Goal: Task Accomplishment & Management: Use online tool/utility

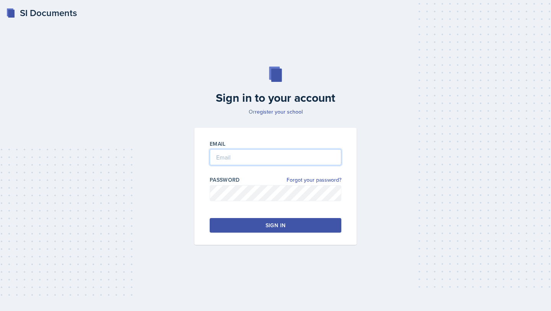
type input "[EMAIL_ADDRESS][DOMAIN_NAME]"
click at [238, 228] on button "Sign in" at bounding box center [276, 225] width 132 height 15
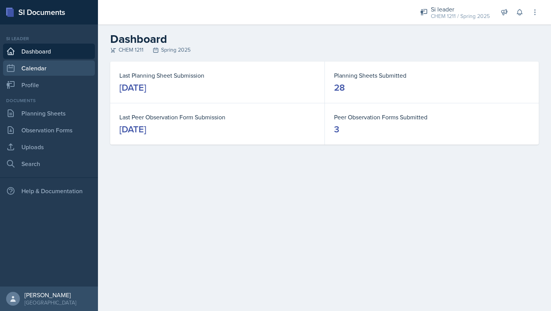
click at [67, 71] on link "Calendar" at bounding box center [49, 67] width 92 height 15
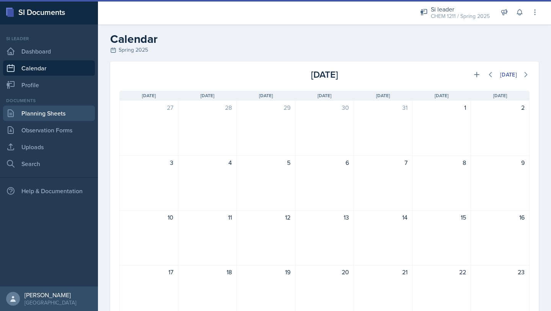
click at [66, 113] on link "Planning Sheets" at bounding box center [49, 113] width 92 height 15
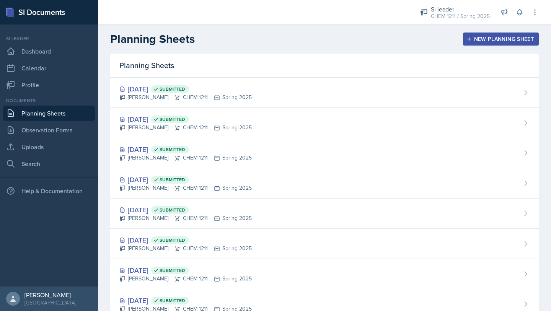
click at [491, 41] on div "New Planning Sheet" at bounding box center [501, 39] width 66 height 6
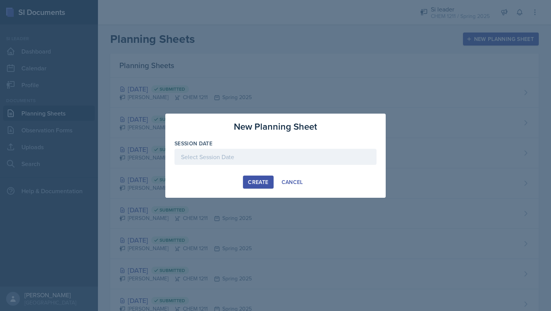
click at [295, 154] on div at bounding box center [276, 157] width 202 height 16
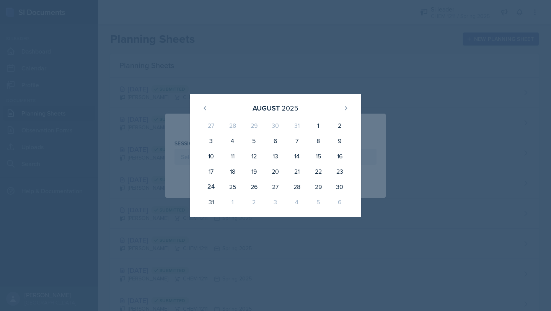
click at [387, 76] on div at bounding box center [275, 155] width 551 height 311
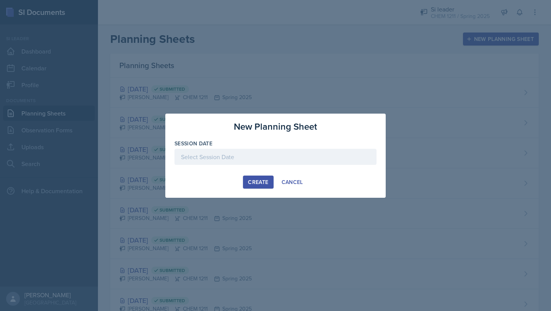
click at [428, 25] on div at bounding box center [275, 155] width 551 height 311
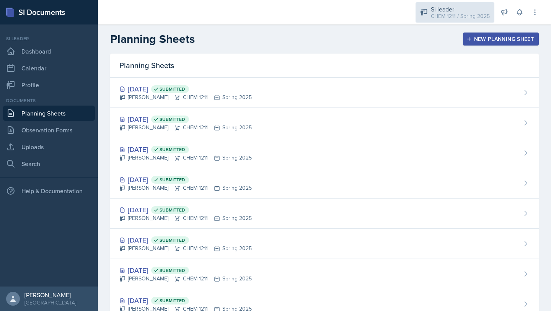
click at [460, 18] on div "CHEM 1211 / Spring 2025" at bounding box center [460, 16] width 59 height 8
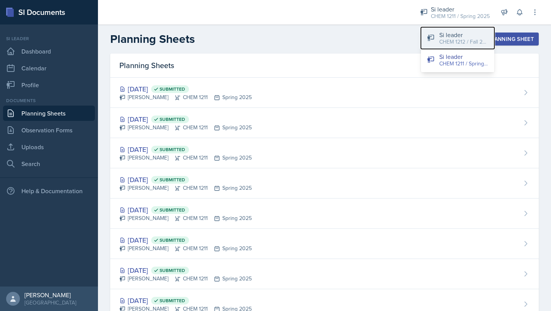
click at [463, 42] on div "CHEM 1212 / Fall 2025" at bounding box center [463, 42] width 49 height 8
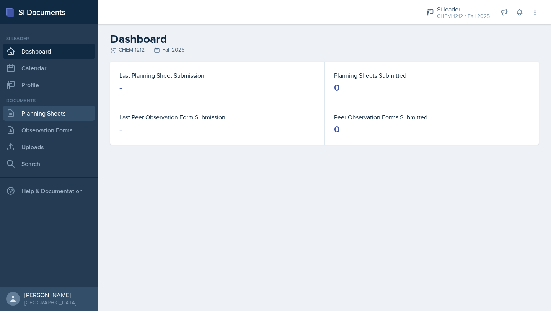
click at [63, 118] on link "Planning Sheets" at bounding box center [49, 113] width 92 height 15
